Goal: Find specific page/section: Find specific page/section

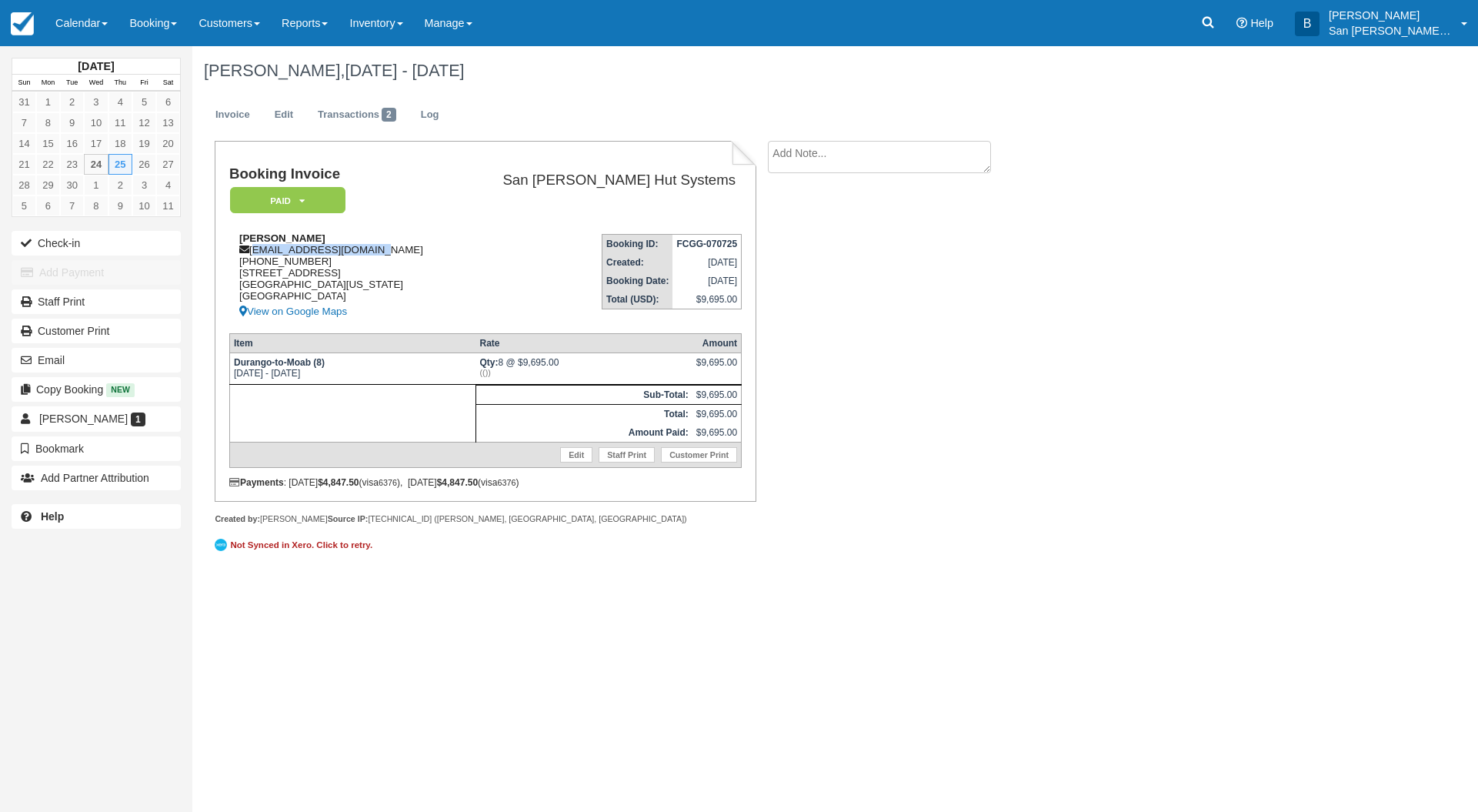
drag, startPoint x: 252, startPoint y: 250, endPoint x: 403, endPoint y: 250, distance: 151.0
click at [403, 250] on div "[PERSON_NAME] [PERSON_NAME][EMAIL_ADDRESS][DOMAIN_NAME] [PHONE_NUMBER] [STREET_…" at bounding box center [342, 277] width 226 height 89
copy div "[EMAIL_ADDRESS][DOMAIN_NAME]"
click at [1226, 24] on link at bounding box center [1208, 23] width 35 height 46
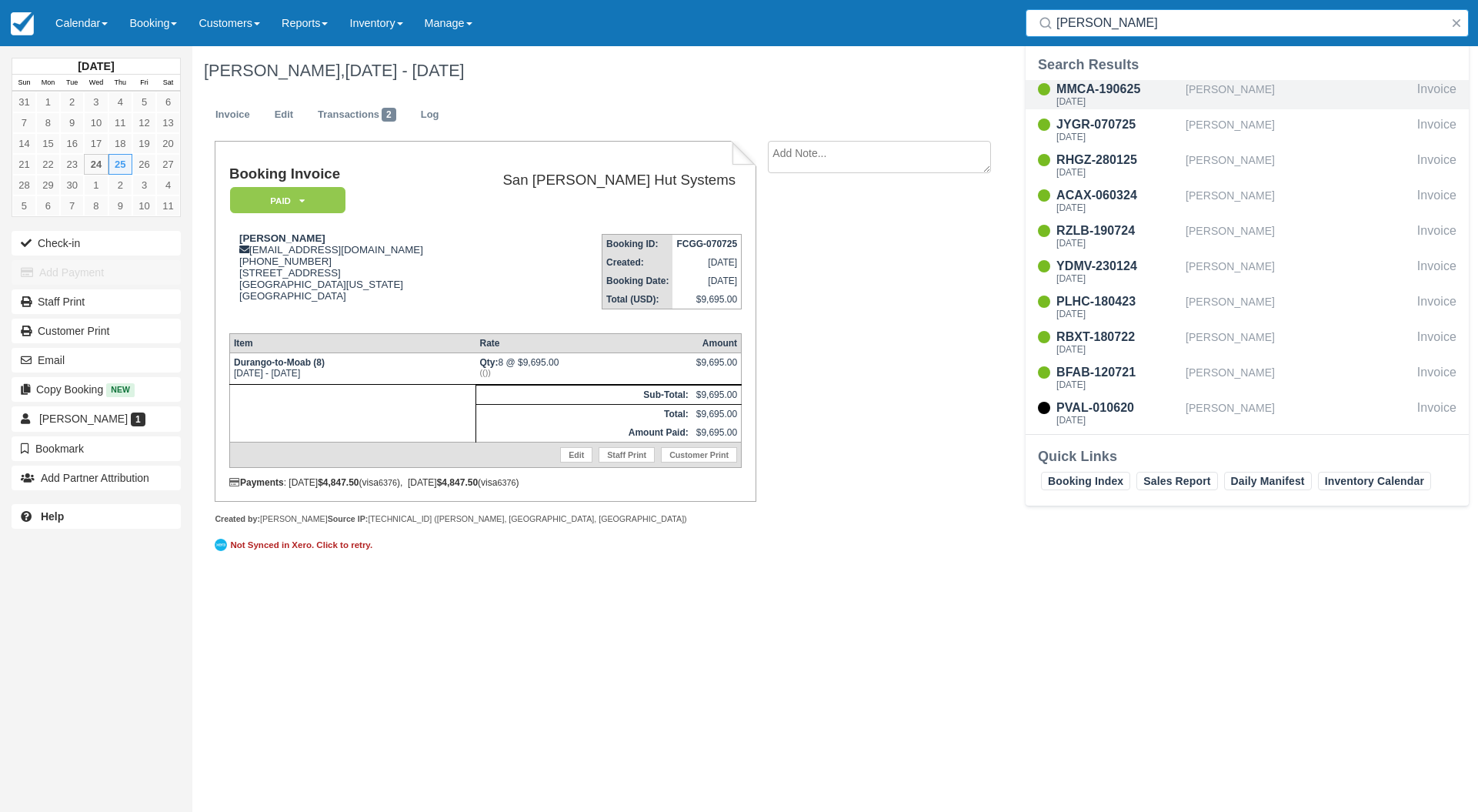
type input "[PERSON_NAME]"
click at [1110, 99] on div "[DATE]" at bounding box center [1118, 101] width 123 height 9
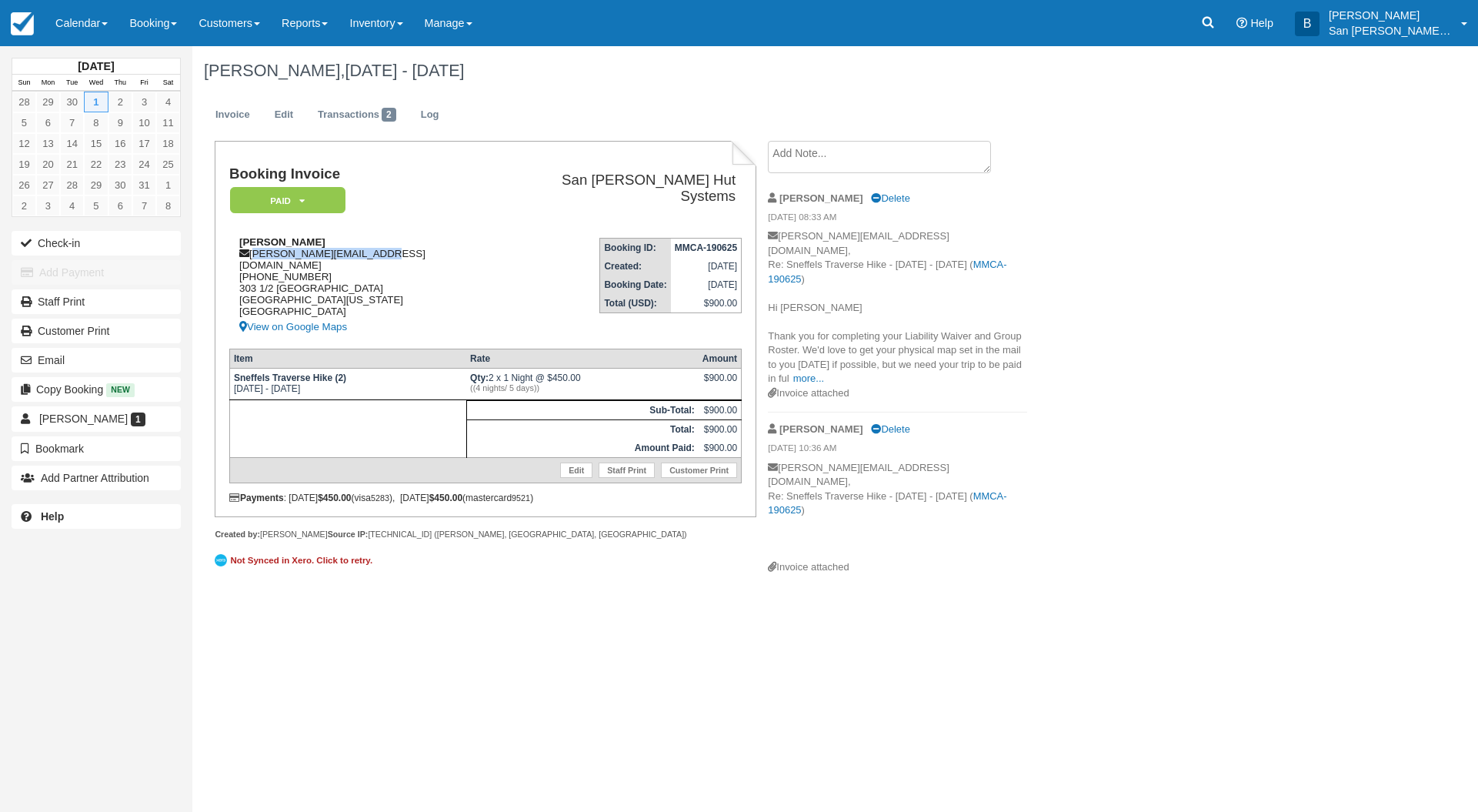
drag, startPoint x: 253, startPoint y: 250, endPoint x: 342, endPoint y: 255, distance: 89.1
click at [395, 252] on div "Marie Clark clark.marie55@gmail.com 1 (248) 404-0325 303 1/2 East Geneseo Lafay…" at bounding box center [365, 287] width 272 height 100
copy div "clark.marie55@gmail.com"
click at [1214, 25] on icon at bounding box center [1209, 23] width 11 height 11
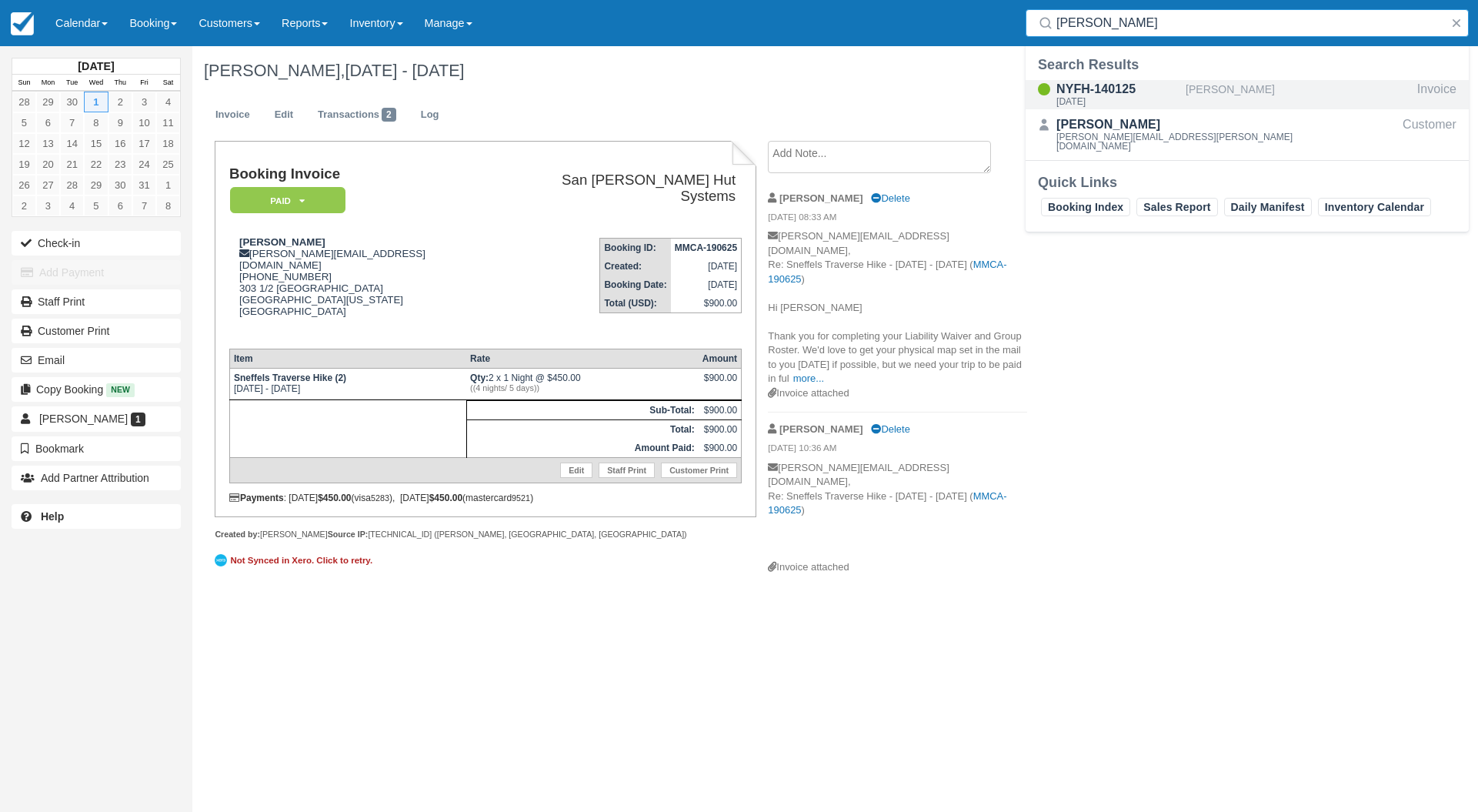
type input "fennern"
click at [1108, 99] on div "[DATE]" at bounding box center [1118, 101] width 123 height 9
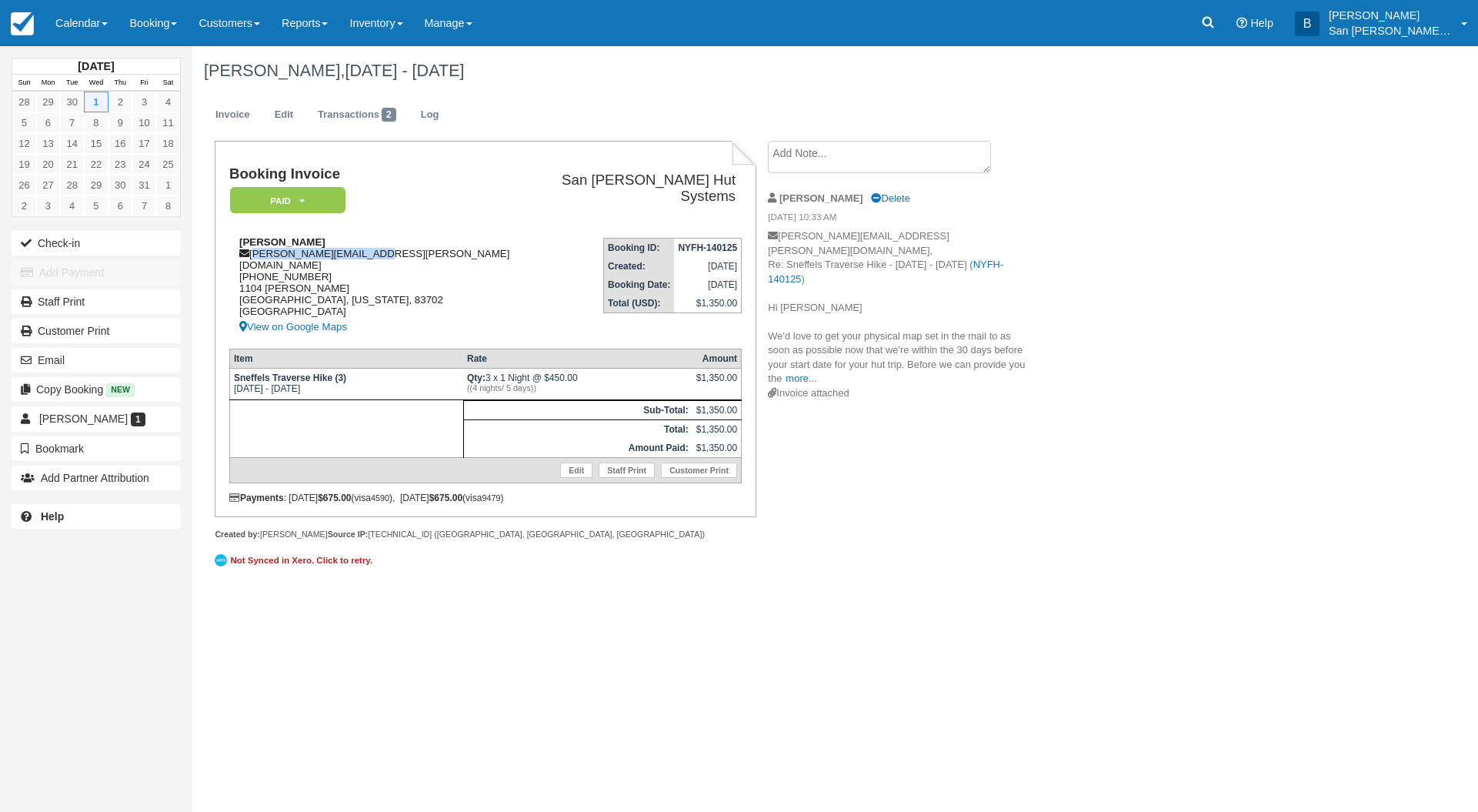
drag, startPoint x: 252, startPoint y: 251, endPoint x: 388, endPoint y: 250, distance: 136.0
click at [389, 250] on div "Erin Fennern erin.fennern@gmail.com 1 (347) 525-3696 1104 W. Ofarrell Boise, Id…" at bounding box center [378, 287] width 298 height 100
copy div "erin.fennern@gmail.com"
click at [1216, 30] on link at bounding box center [1208, 23] width 35 height 46
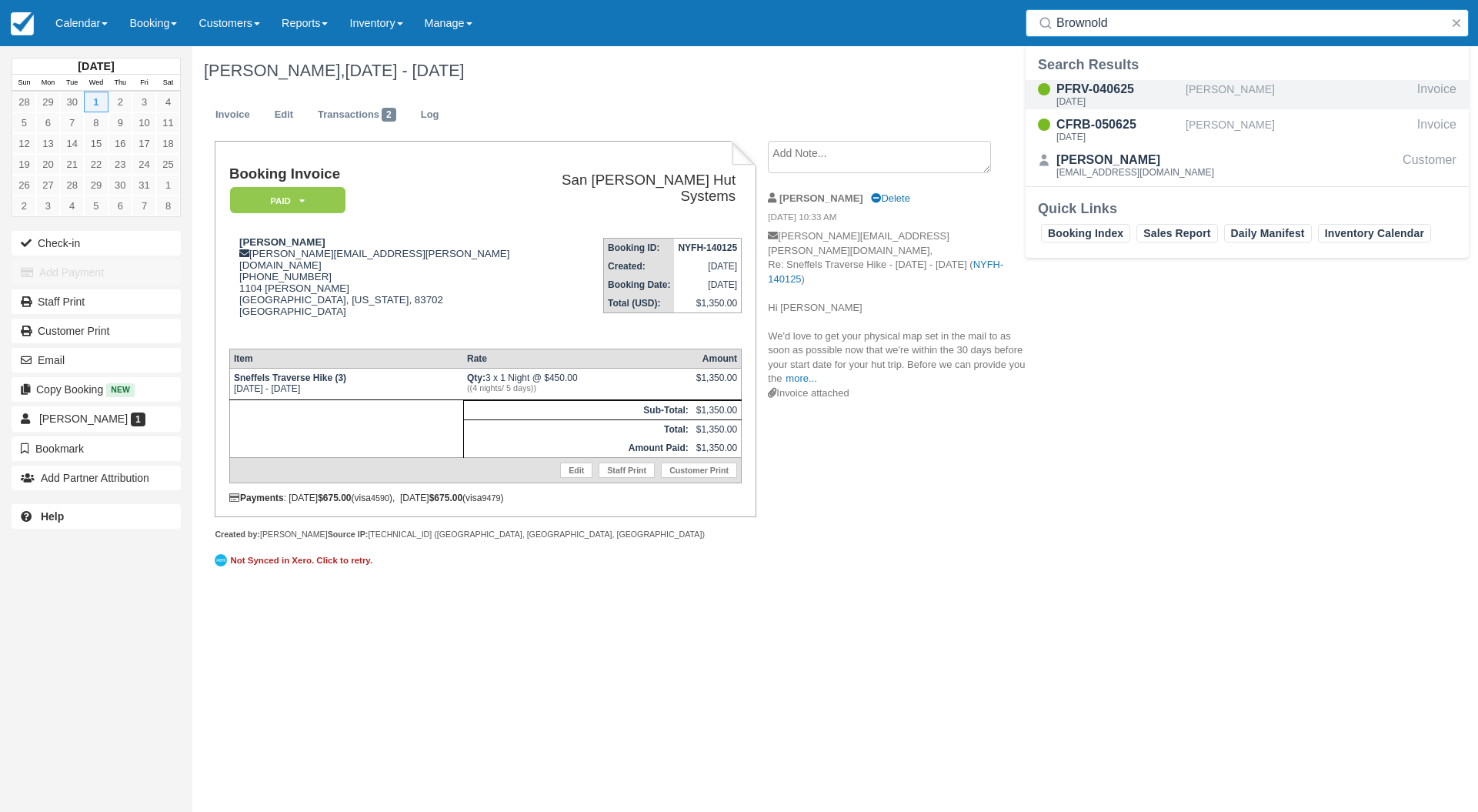
type input "Brownold"
click at [1113, 94] on div "PFRV-040625" at bounding box center [1118, 89] width 123 height 18
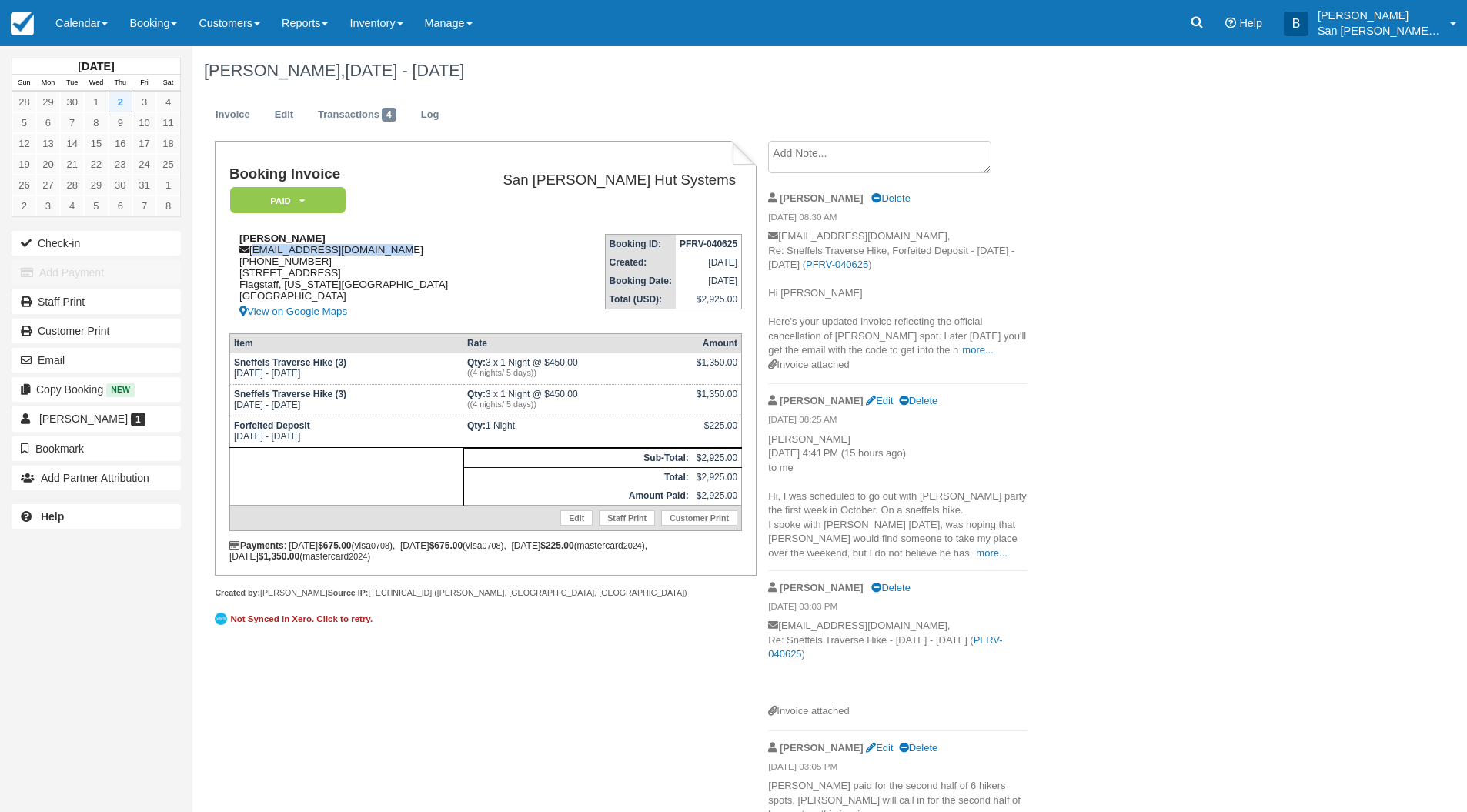
drag, startPoint x: 251, startPoint y: 248, endPoint x: 406, endPoint y: 250, distance: 155.0
click at [406, 250] on div "Tom Brownold tbrownold@tombrownold.com 1 (928) 221-7704 801 W Summit Ave Flagst…" at bounding box center [350, 277] width 241 height 89
copy div "tbrownold@tombrownold.com"
click at [1205, 24] on icon at bounding box center [1197, 22] width 16 height 16
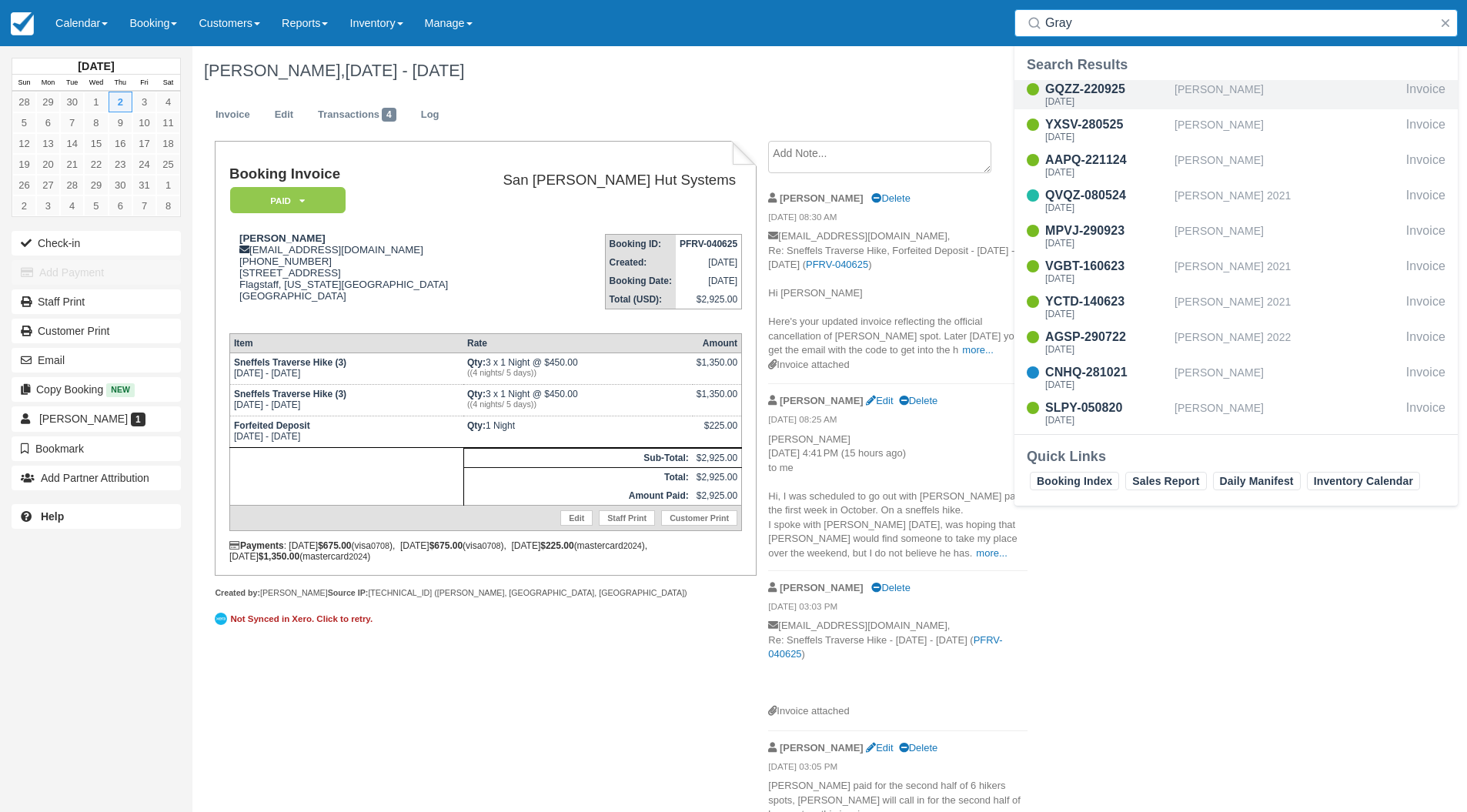
type input "Gray"
click at [1083, 85] on div "GQZZ-220925" at bounding box center [1107, 89] width 123 height 18
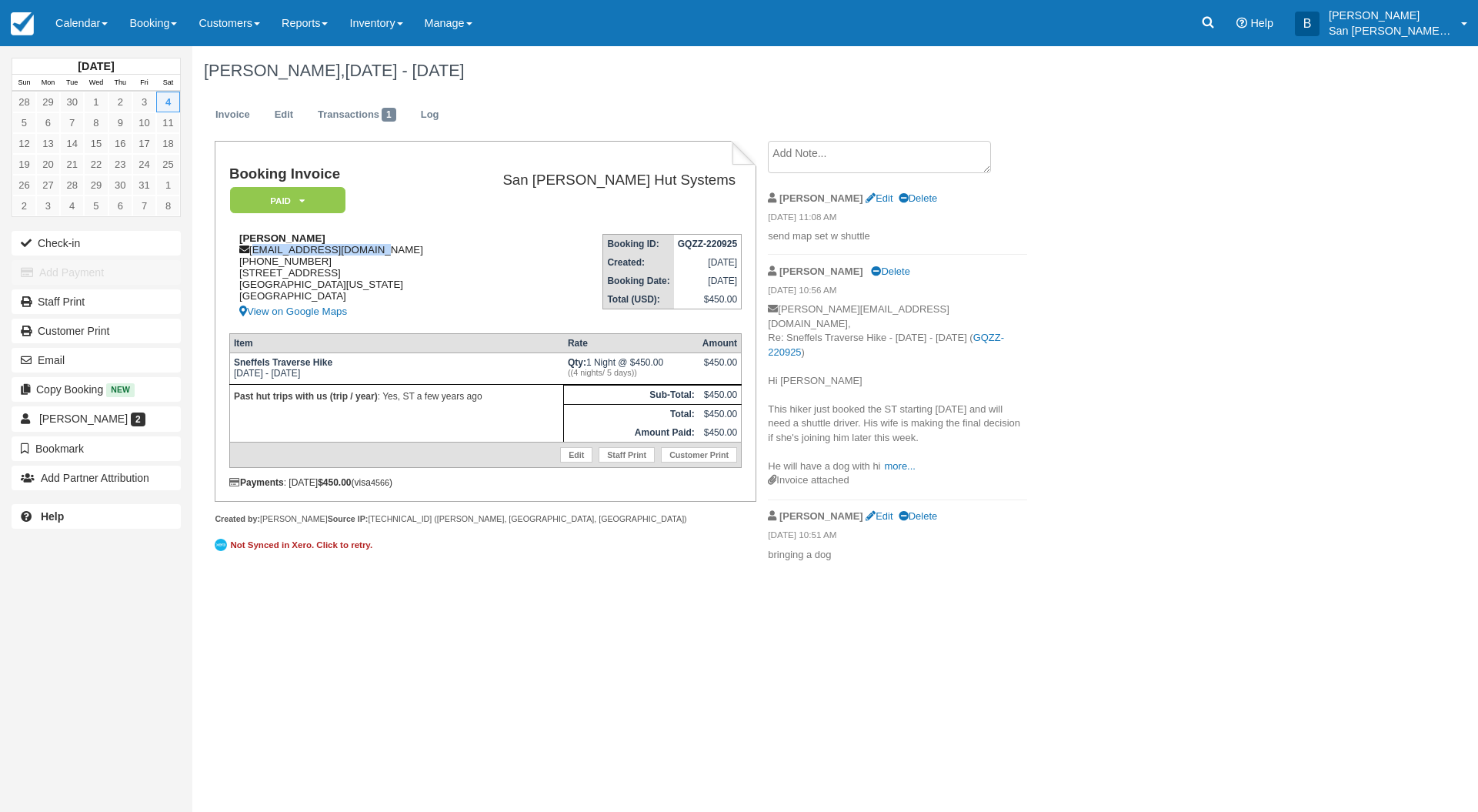
drag, startPoint x: 252, startPoint y: 252, endPoint x: 406, endPoint y: 251, distance: 154.0
click at [406, 251] on div "John Gray johnphoneman@gmail.com 1 (719) 369-3163 1021 Woodlawn Ave #303 Canon …" at bounding box center [342, 277] width 226 height 89
copy div "johnphoneman@gmail.com"
click at [1212, 17] on icon at bounding box center [1208, 22] width 16 height 16
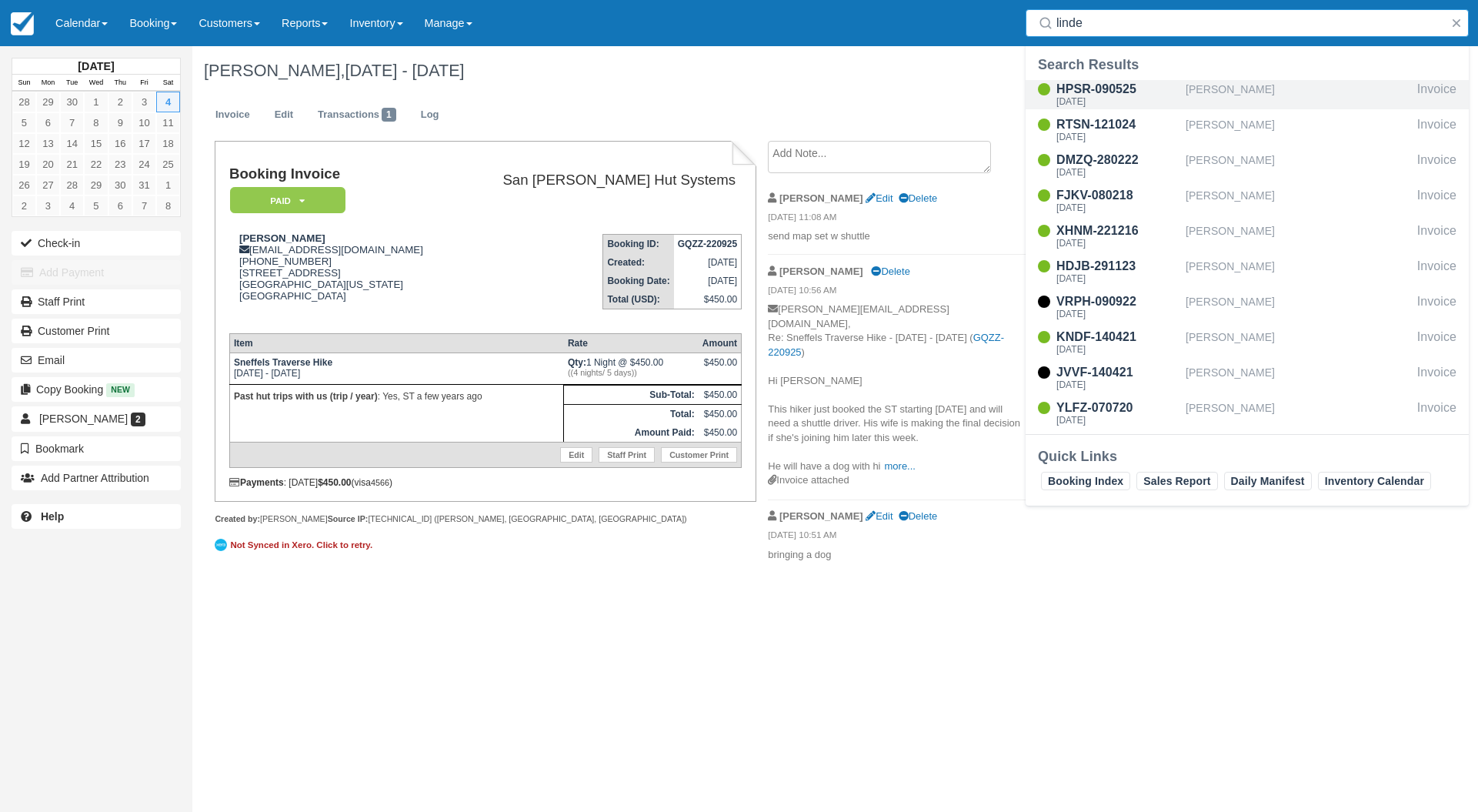
type input "linde"
click at [1098, 91] on div "HPSR-090525" at bounding box center [1118, 89] width 123 height 18
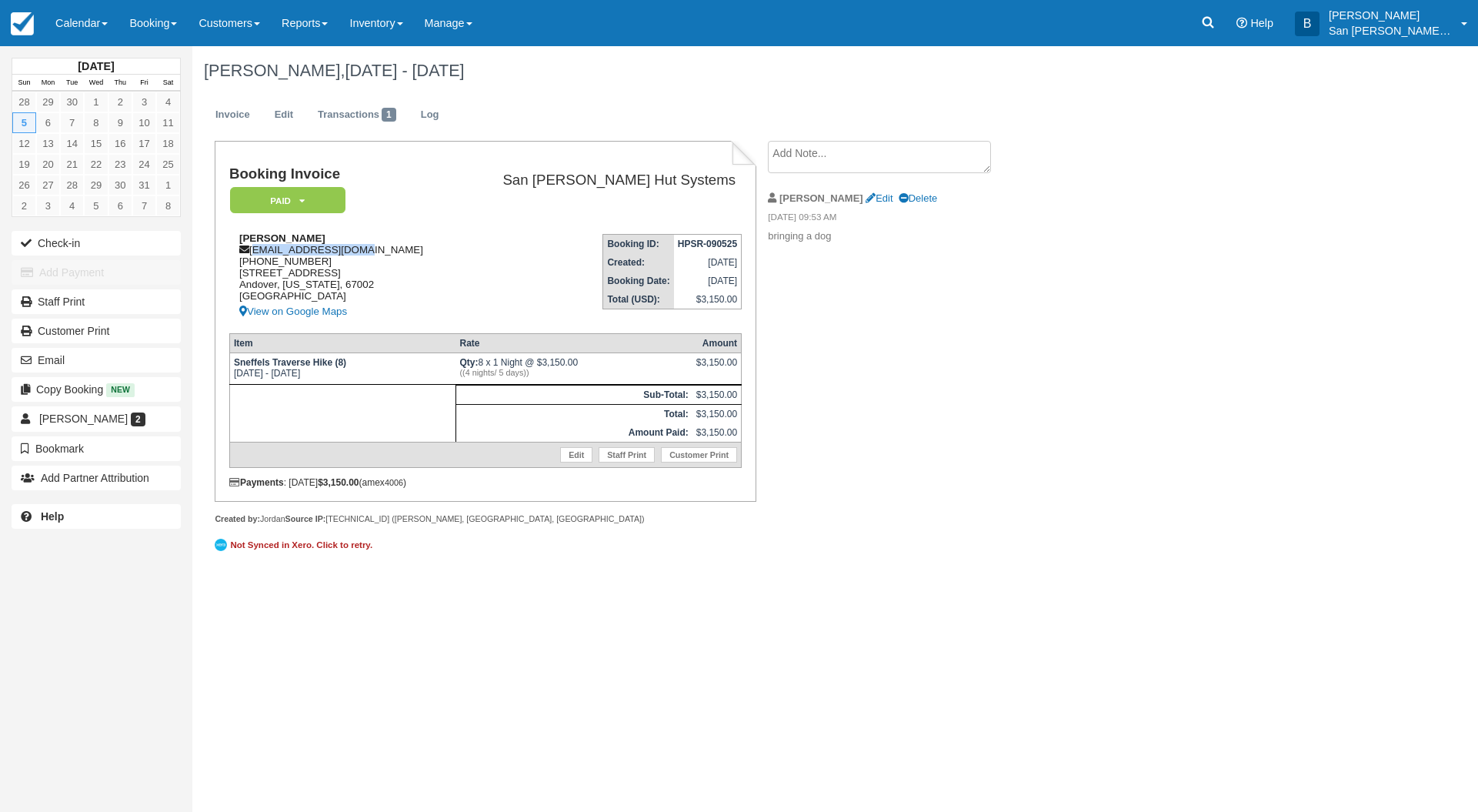
drag, startPoint x: 253, startPoint y: 250, endPoint x: 372, endPoint y: 245, distance: 119.1
click at [372, 245] on div "Brian Lindebak blindebak@gmail.com 1 (316) 573-9311 225 S. One Wood Dr. Andover…" at bounding box center [342, 277] width 226 height 89
copy div "blindebak@gmail.com"
click at [1247, 22] on icon "Help" at bounding box center [1242, 23] width 11 height 11
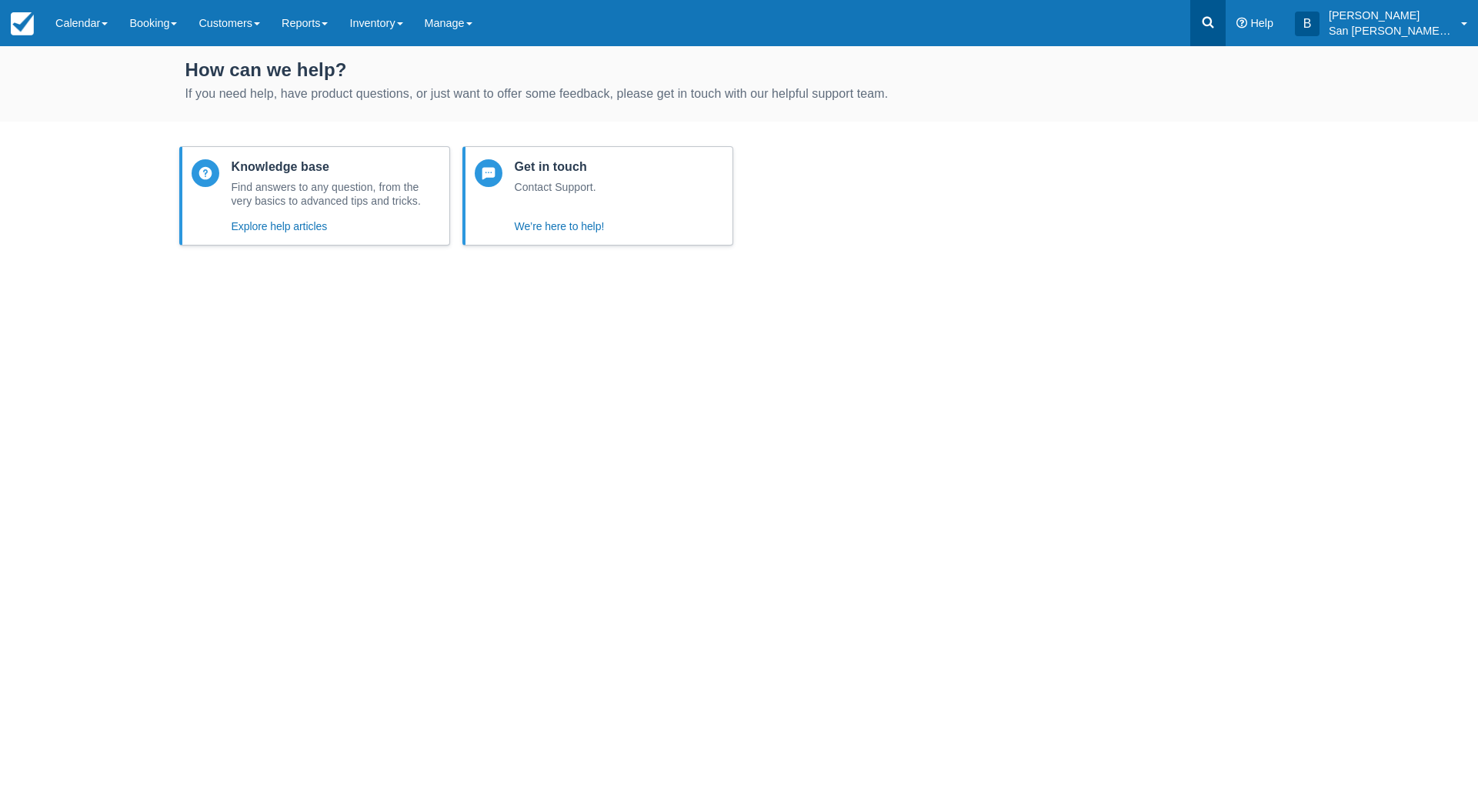
click at [1212, 23] on icon at bounding box center [1208, 22] width 16 height 16
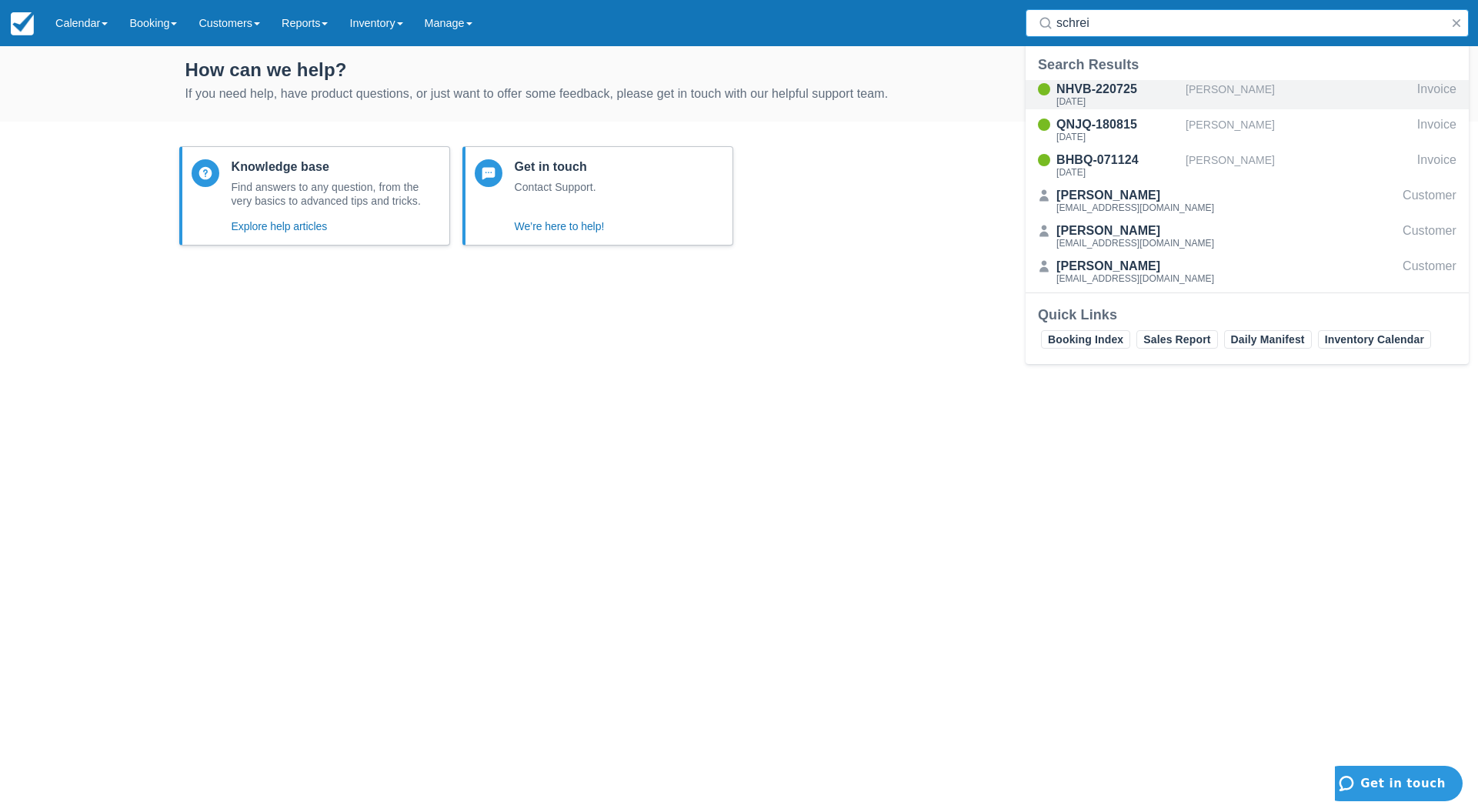
type input "schrei"
click at [1073, 92] on div "NHVB-220725" at bounding box center [1118, 89] width 123 height 18
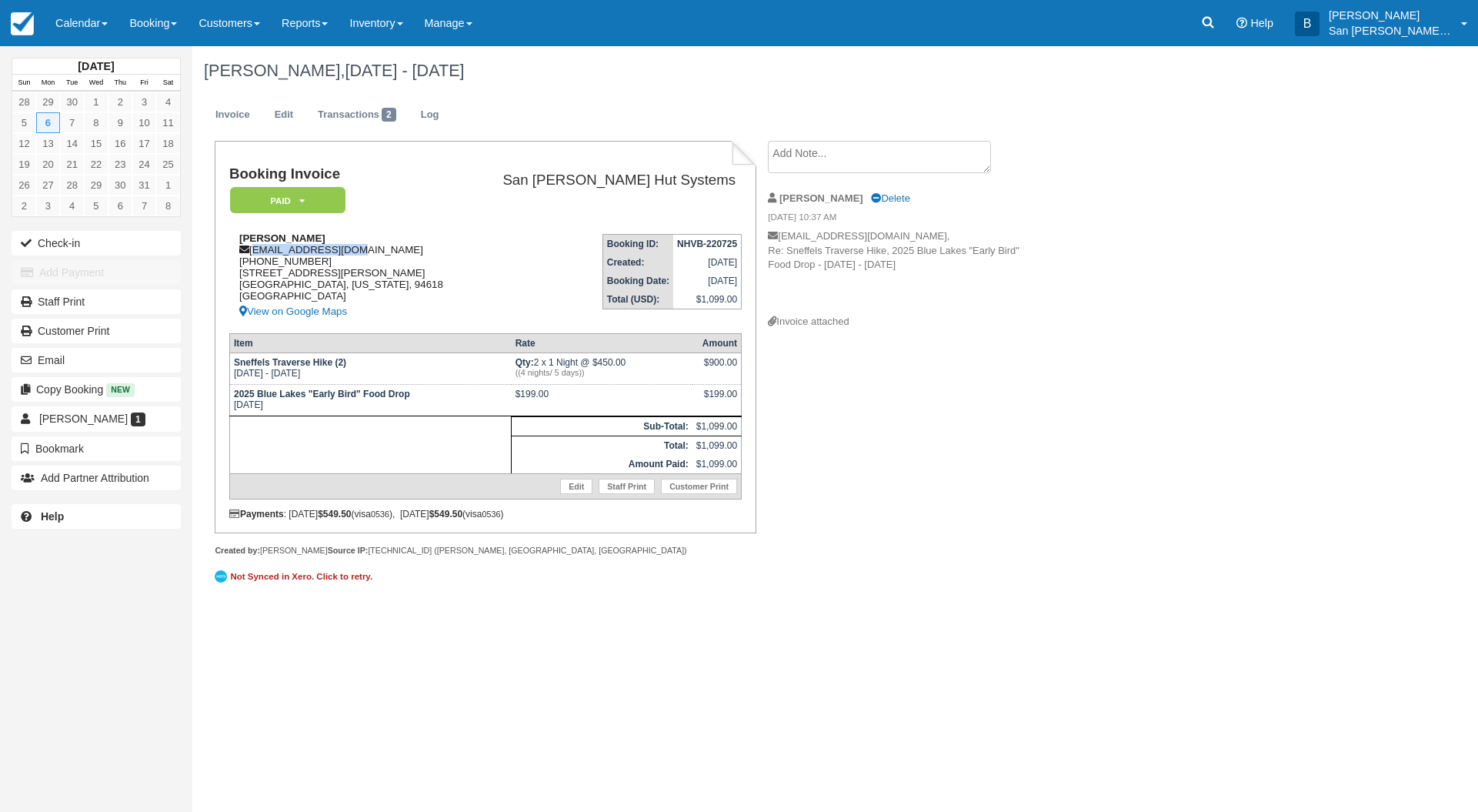
drag, startPoint x: 253, startPoint y: 251, endPoint x: 360, endPoint y: 254, distance: 107.0
click at [360, 254] on div "[PERSON_NAME] [EMAIL_ADDRESS][DOMAIN_NAME] [PHONE_NUMBER] [STREET_ADDRESS][PERS…" at bounding box center [348, 277] width 238 height 89
copy div "[EMAIL_ADDRESS][DOMAIN_NAME]"
click at [1216, 26] on icon at bounding box center [1208, 22] width 16 height 16
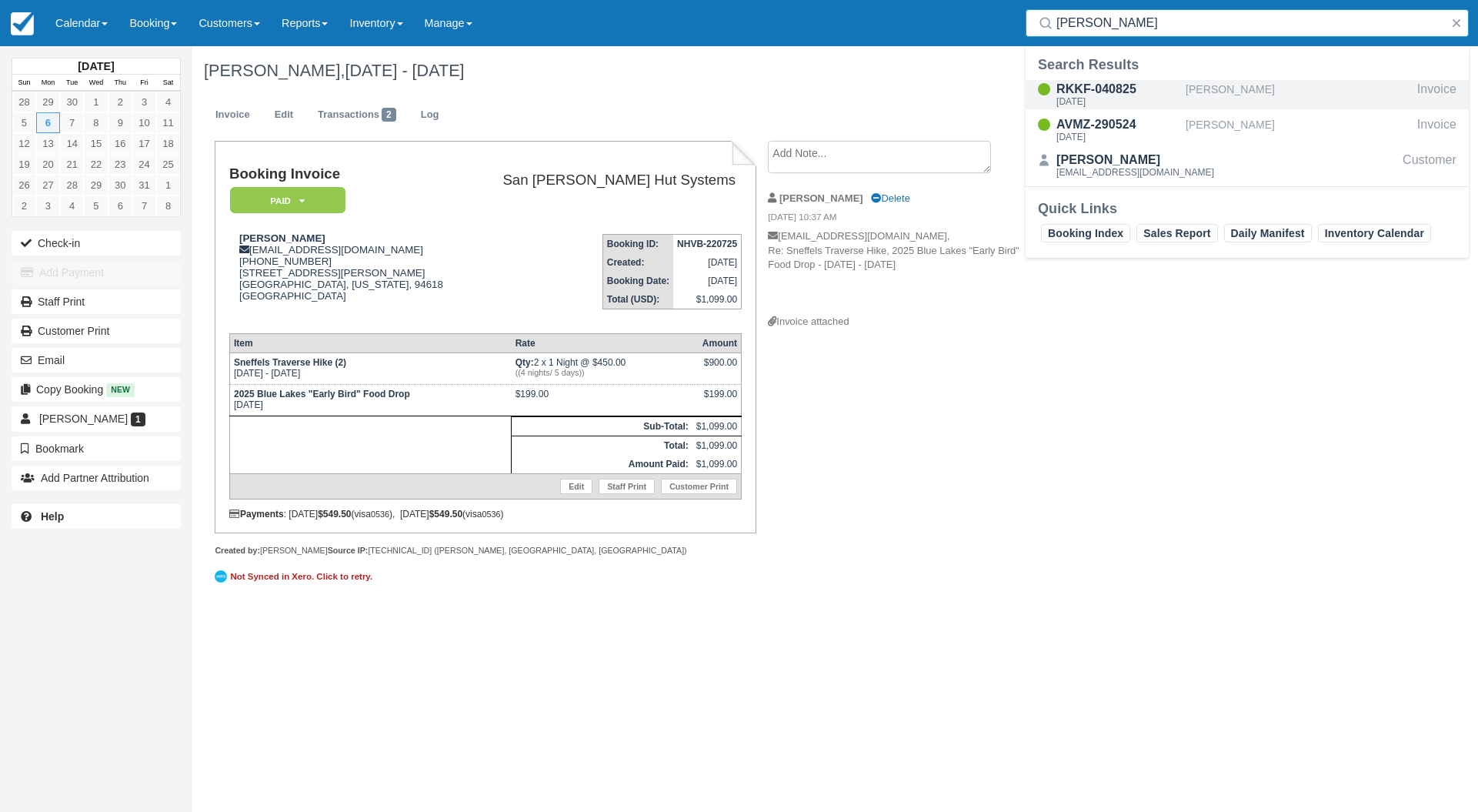
type input "[PERSON_NAME]"
click at [1118, 93] on div "RKKF-040825" at bounding box center [1118, 89] width 123 height 18
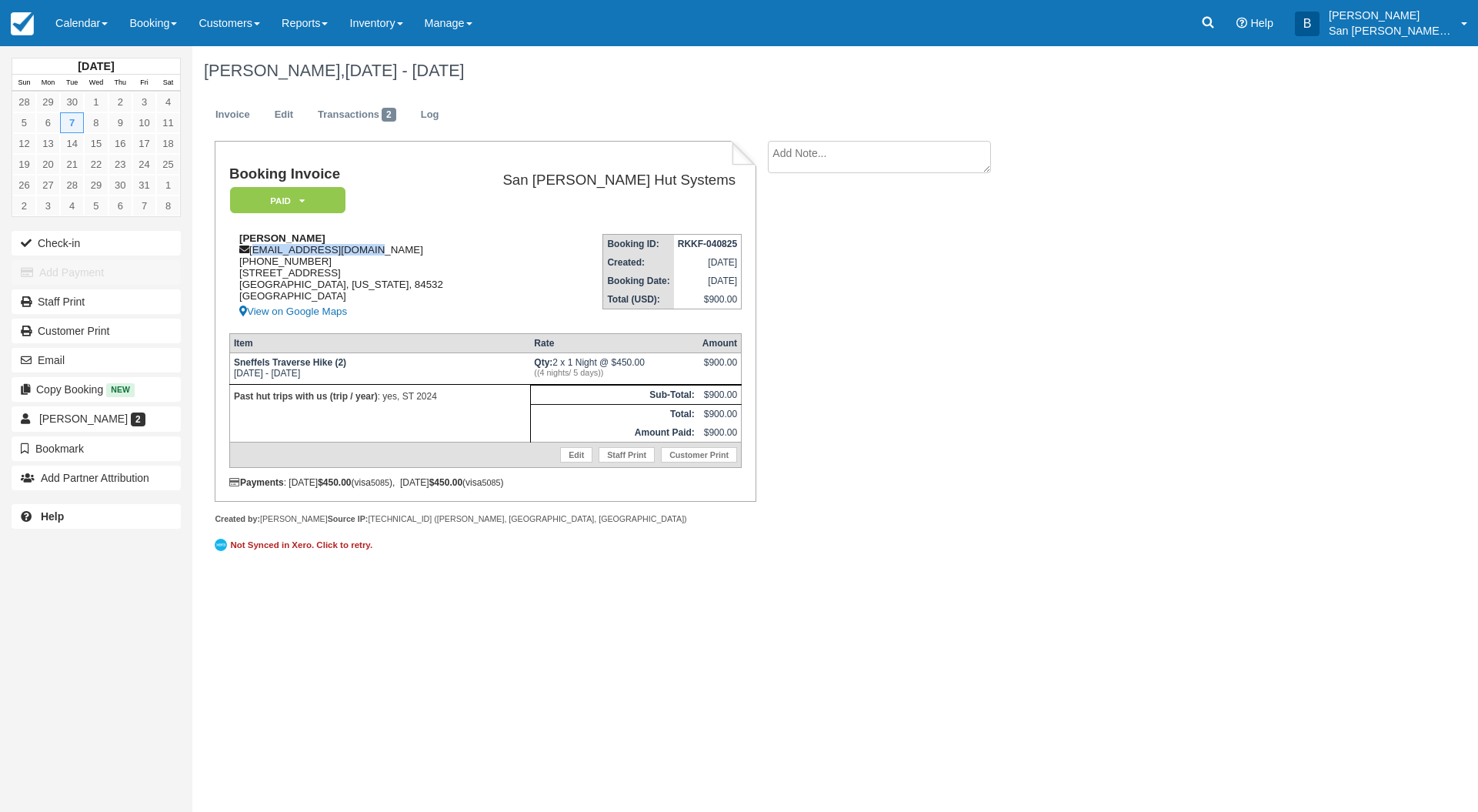
drag, startPoint x: 254, startPoint y: 250, endPoint x: 390, endPoint y: 246, distance: 136.1
click at [415, 246] on div "David Cranmer dlcranmer@hotmail.com 1 (651) 303-4010 2185 Buena Vista Dr Moab, …" at bounding box center [348, 277] width 238 height 89
copy div "[EMAIL_ADDRESS][DOMAIN_NAME]"
